Goal: Find specific page/section: Find specific page/section

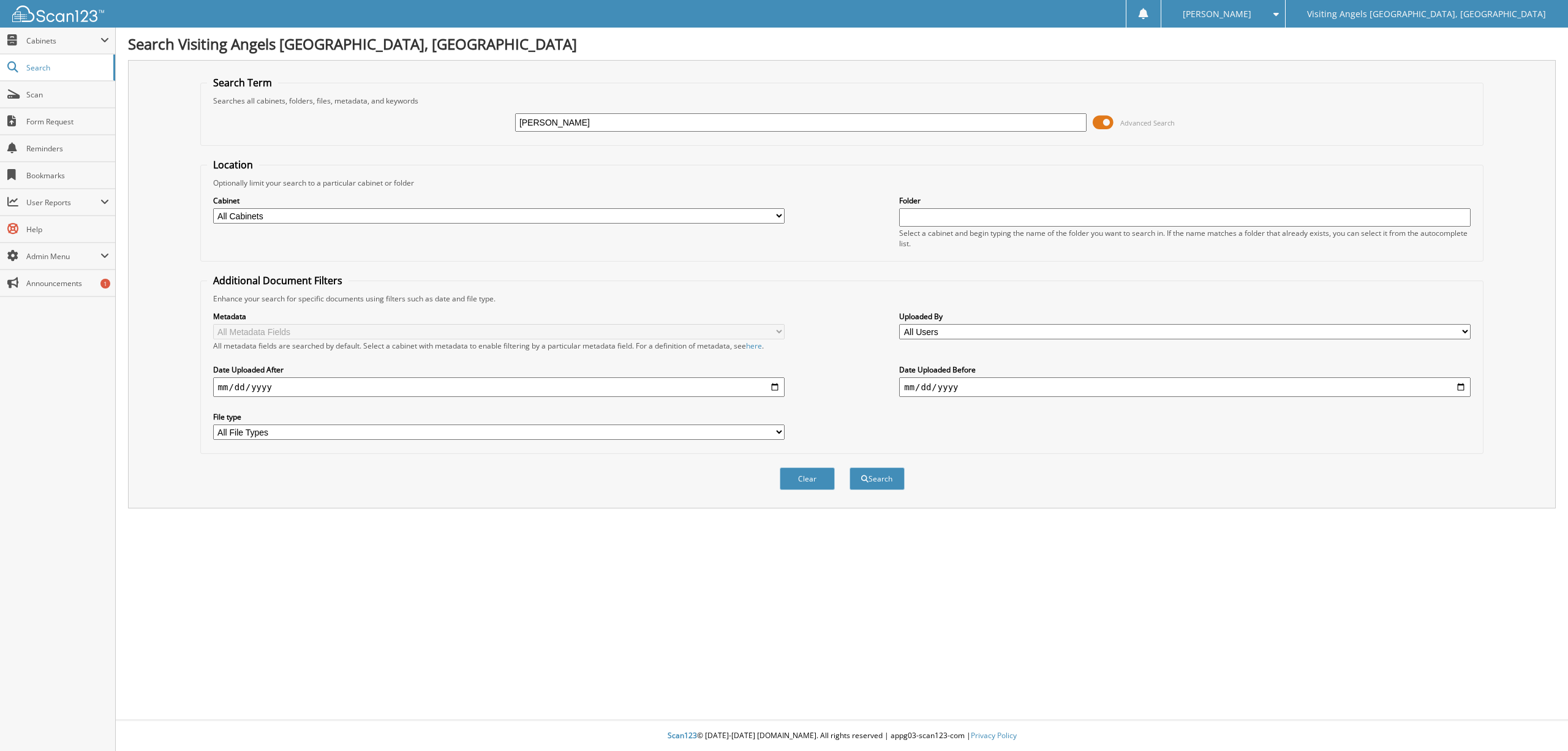
type input "Bill Meyer"
click at [1135, 121] on span "Advanced Search" at bounding box center [1147, 123] width 54 height 9
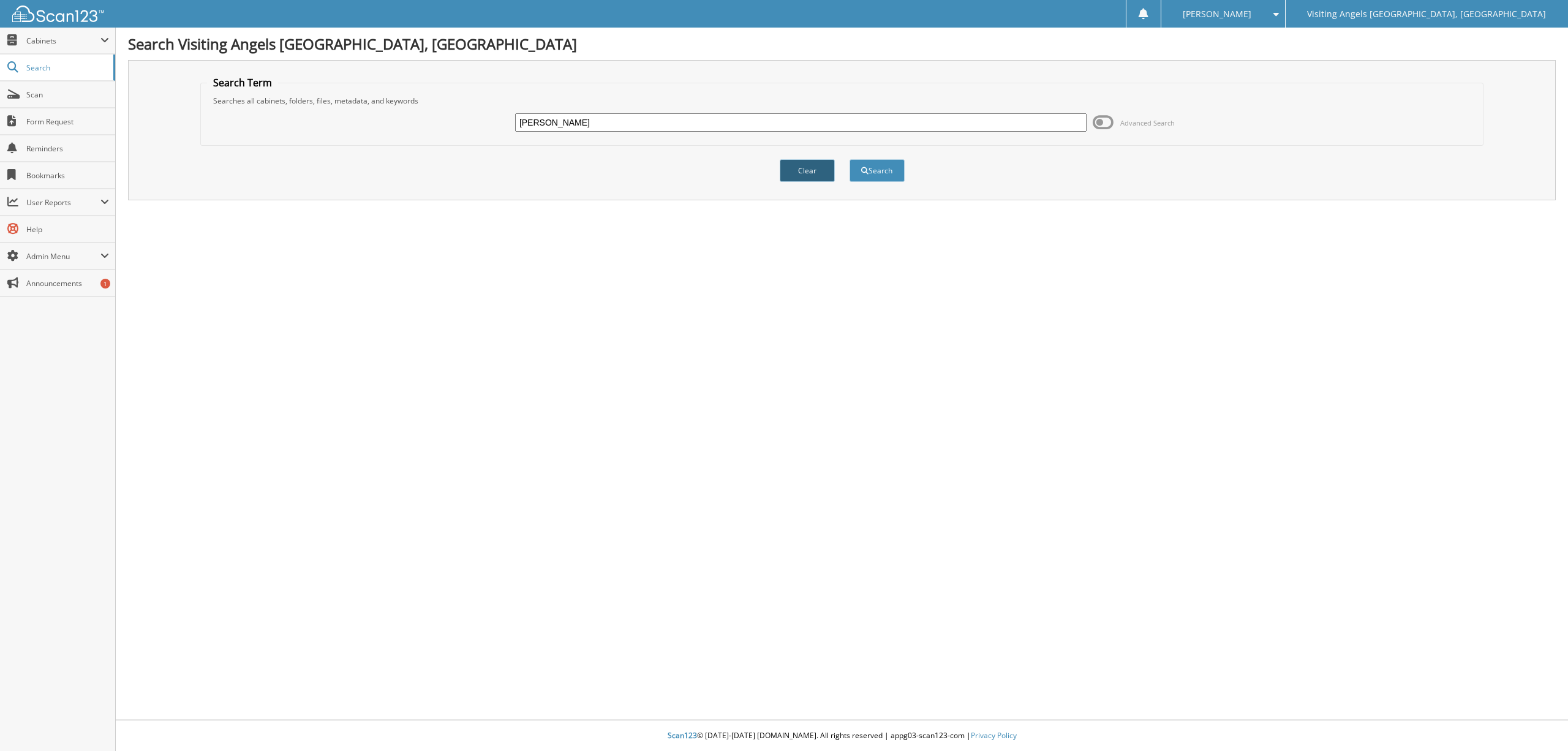
click at [801, 166] on button "Clear" at bounding box center [807, 170] width 55 height 23
click at [668, 127] on input "text" at bounding box center [801, 122] width 572 height 18
type input "[PERSON_NAME]"
click at [884, 170] on button "Search" at bounding box center [877, 170] width 55 height 23
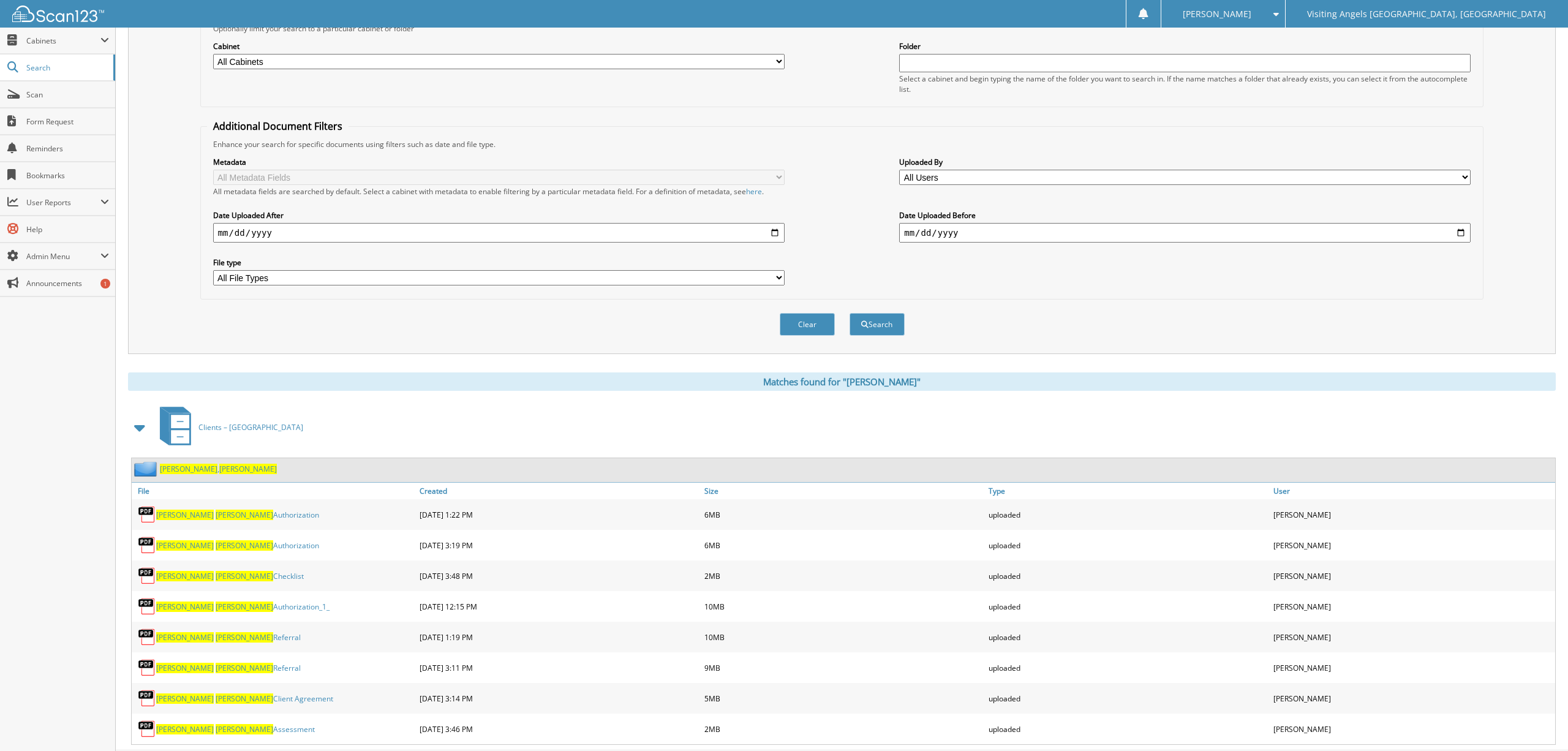
scroll to position [179, 0]
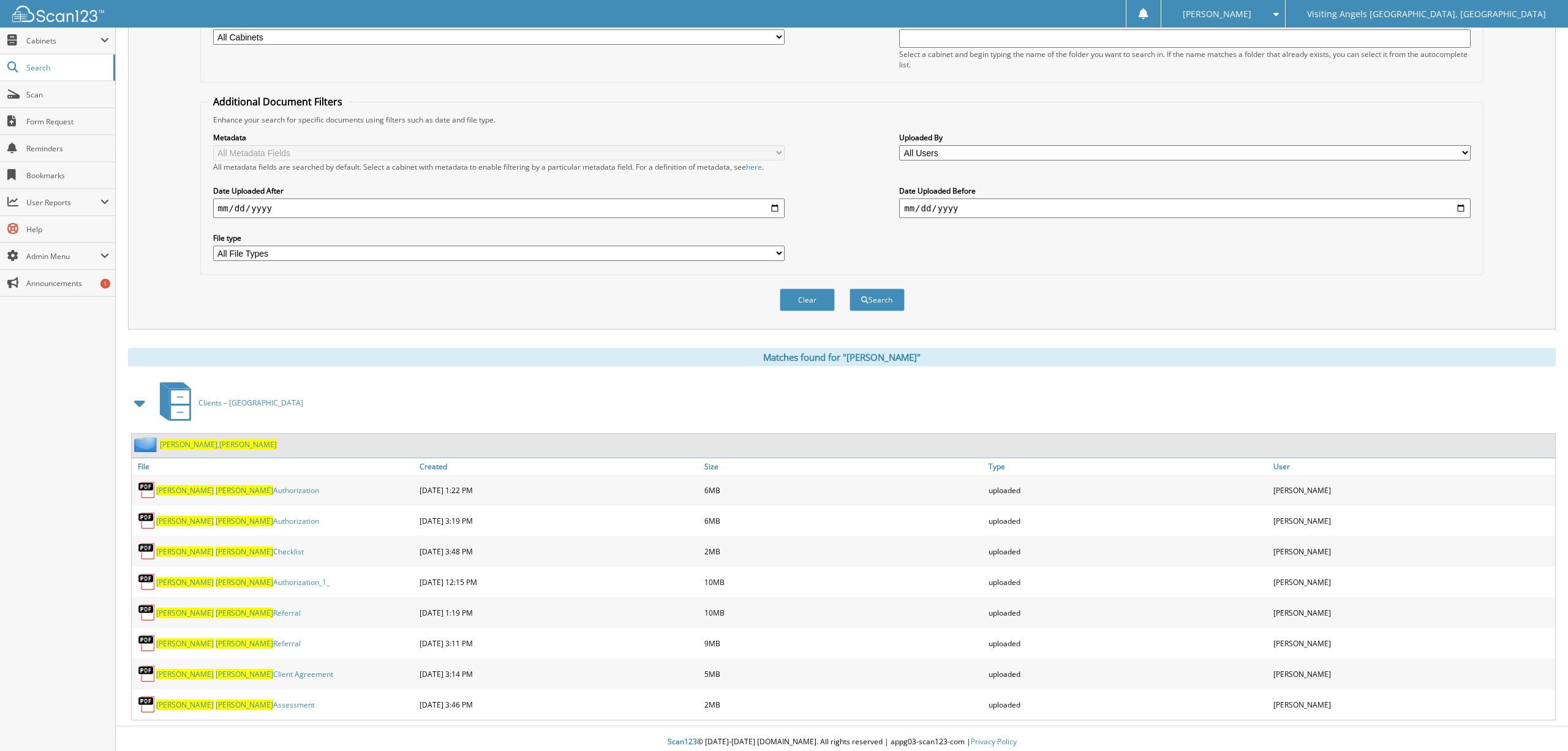
click at [175, 440] on span "[PERSON_NAME]" at bounding box center [189, 445] width 58 height 10
